Goal: Transaction & Acquisition: Purchase product/service

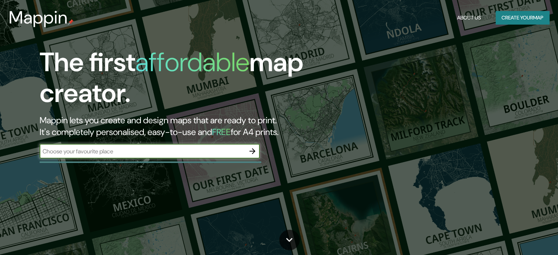
click at [195, 148] on input "text" at bounding box center [142, 151] width 205 height 8
click at [184, 151] on input "text" at bounding box center [142, 151] width 205 height 8
type input "s"
click at [158, 147] on input "text" at bounding box center [142, 151] width 205 height 8
click at [157, 154] on input "text" at bounding box center [142, 151] width 205 height 8
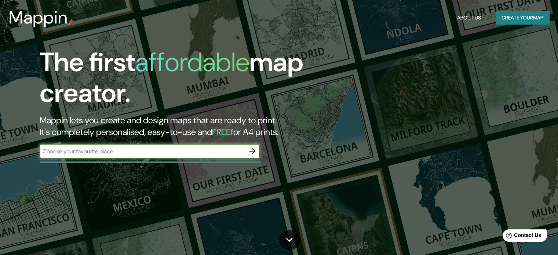
paste input "[PERSON_NAME] [STREET_ADDRESS][PERSON_NAME]"
type input "[PERSON_NAME] [STREET_ADDRESS][PERSON_NAME]"
click at [255, 150] on icon "button" at bounding box center [252, 151] width 9 height 9
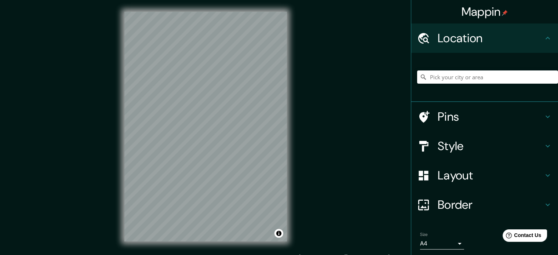
click at [450, 35] on h4 "Location" at bounding box center [490, 38] width 106 height 15
click at [444, 74] on input "Pick your city or area" at bounding box center [487, 76] width 141 height 13
paste input "[PERSON_NAME] [STREET_ADDRESS][PERSON_NAME]"
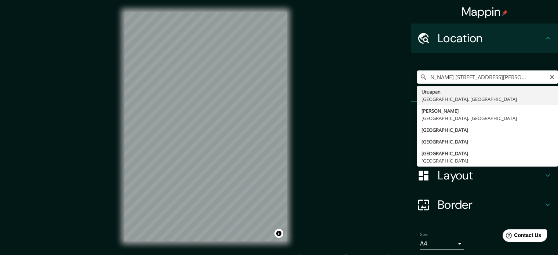
type input "Uruapan, [GEOGRAPHIC_DATA], [GEOGRAPHIC_DATA]"
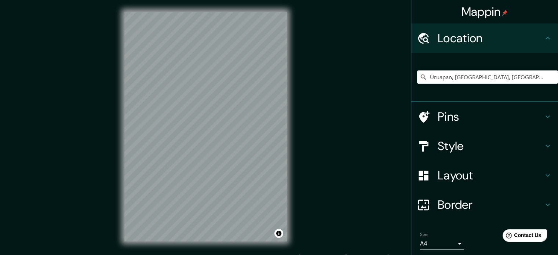
click at [455, 140] on h4 "Style" at bounding box center [490, 146] width 106 height 15
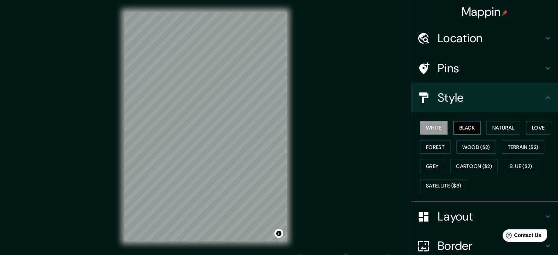
click at [453, 124] on button "Black" at bounding box center [466, 128] width 27 height 14
click at [433, 128] on button "White" at bounding box center [433, 128] width 27 height 14
click at [489, 126] on button "Natural" at bounding box center [503, 128] width 34 height 14
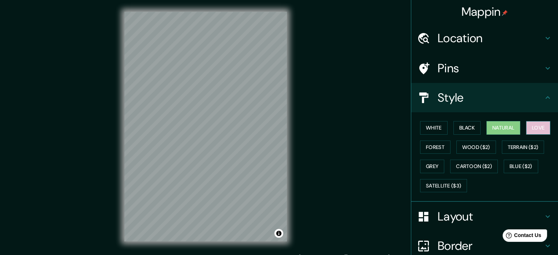
click at [526, 132] on button "Love" at bounding box center [538, 128] width 24 height 14
click at [426, 145] on button "Forest" at bounding box center [435, 147] width 30 height 14
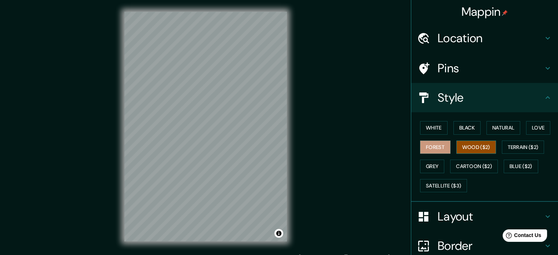
click at [456, 145] on button "Wood ($2)" at bounding box center [476, 147] width 40 height 14
click at [431, 144] on button "Forest" at bounding box center [435, 147] width 30 height 14
click at [430, 161] on button "Grey" at bounding box center [432, 166] width 24 height 14
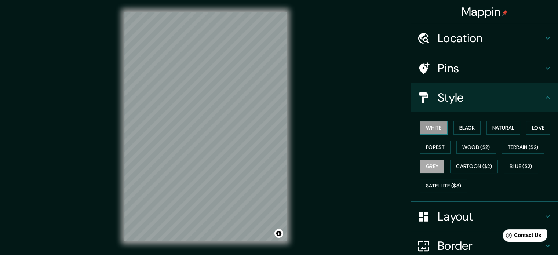
click at [432, 130] on button "White" at bounding box center [433, 128] width 27 height 14
click at [467, 99] on h4 "Style" at bounding box center [490, 97] width 106 height 15
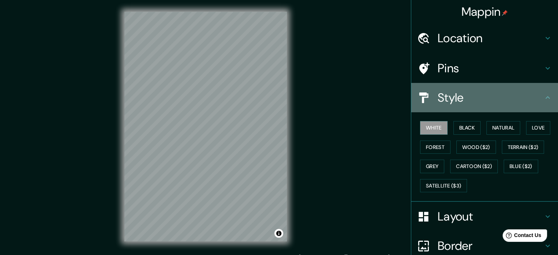
click at [543, 100] on icon at bounding box center [547, 97] width 9 height 9
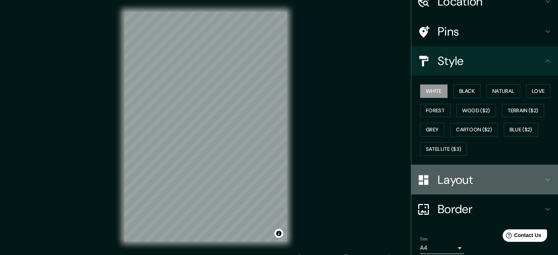
click at [490, 177] on h4 "Layout" at bounding box center [490, 179] width 106 height 15
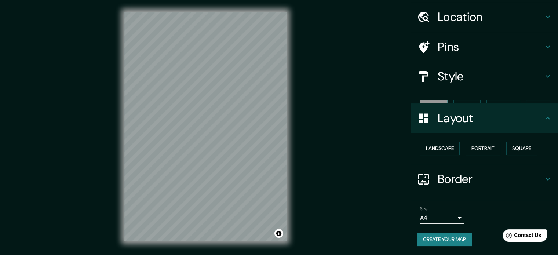
scroll to position [8, 0]
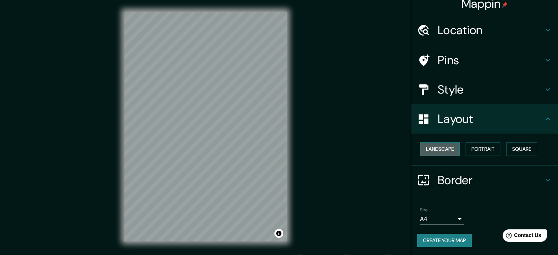
click at [447, 148] on button "Landscape" at bounding box center [440, 149] width 40 height 14
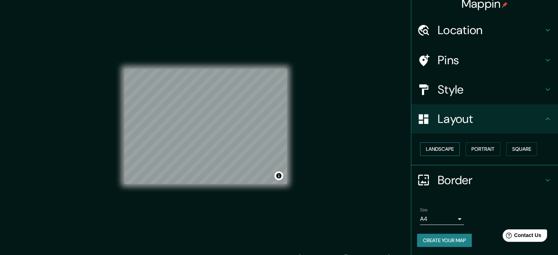
click at [447, 147] on button "Landscape" at bounding box center [440, 149] width 40 height 14
click at [468, 145] on button "Portrait" at bounding box center [482, 149] width 35 height 14
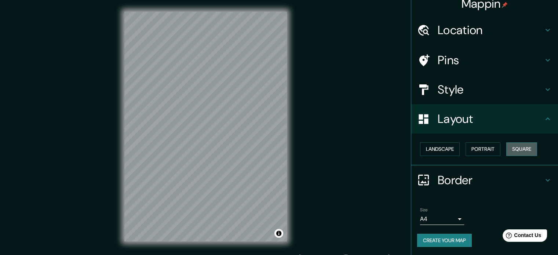
click at [513, 149] on button "Square" at bounding box center [521, 149] width 31 height 14
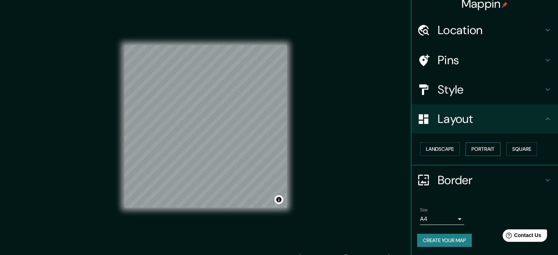
click at [487, 152] on button "Portrait" at bounding box center [482, 149] width 35 height 14
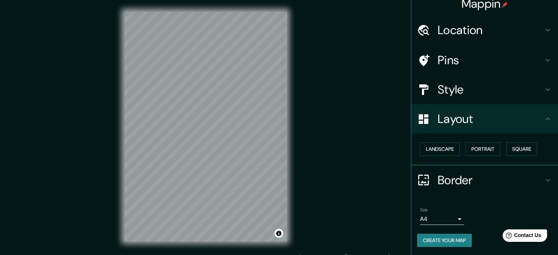
click at [461, 177] on h4 "Border" at bounding box center [490, 180] width 106 height 15
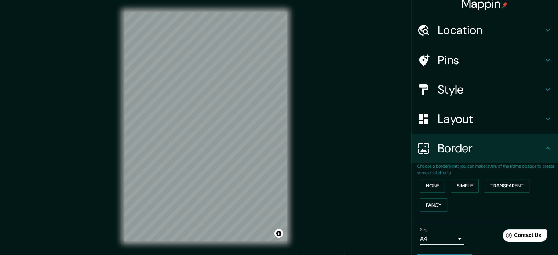
scroll to position [28, 0]
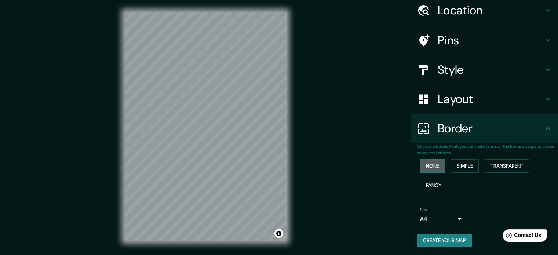
click at [430, 167] on button "None" at bounding box center [432, 166] width 25 height 14
click at [458, 168] on button "Simple" at bounding box center [465, 166] width 28 height 14
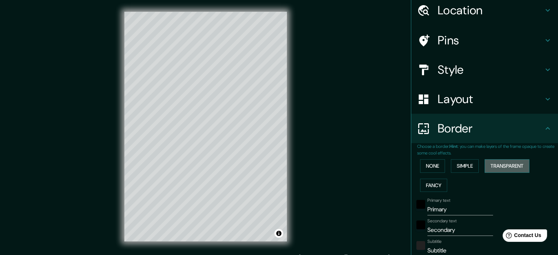
click at [484, 168] on button "Transparent" at bounding box center [506, 166] width 45 height 14
click at [430, 167] on button "None" at bounding box center [432, 166] width 25 height 14
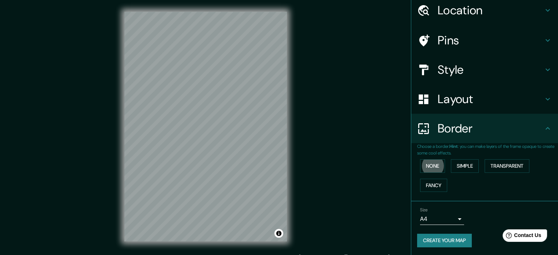
drag, startPoint x: 479, startPoint y: 102, endPoint x: 476, endPoint y: 107, distance: 5.5
click at [479, 103] on h4 "Layout" at bounding box center [490, 99] width 106 height 15
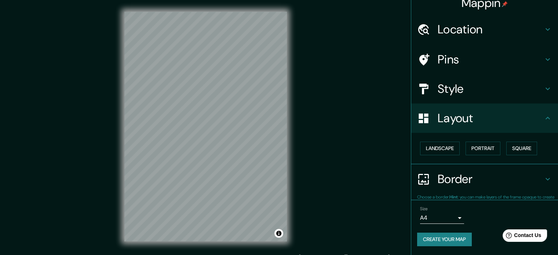
scroll to position [8, 0]
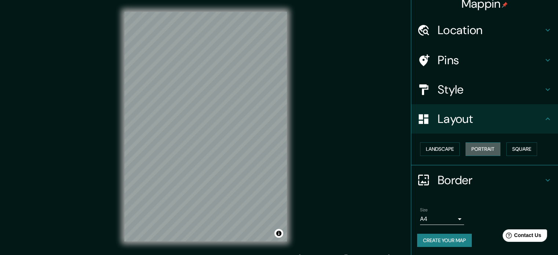
click at [473, 149] on button "Portrait" at bounding box center [482, 149] width 35 height 14
click at [441, 148] on button "Landscape" at bounding box center [440, 149] width 40 height 14
